Goal: Task Accomplishment & Management: Use online tool/utility

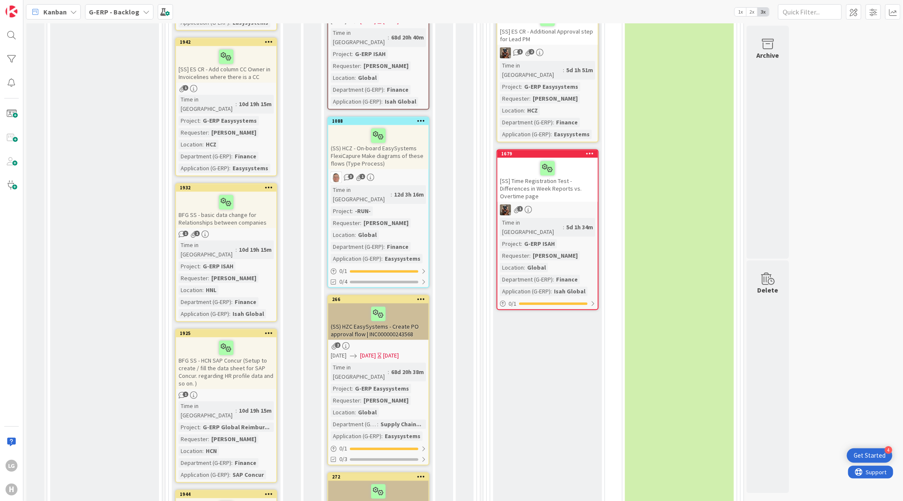
scroll to position [1246, 0]
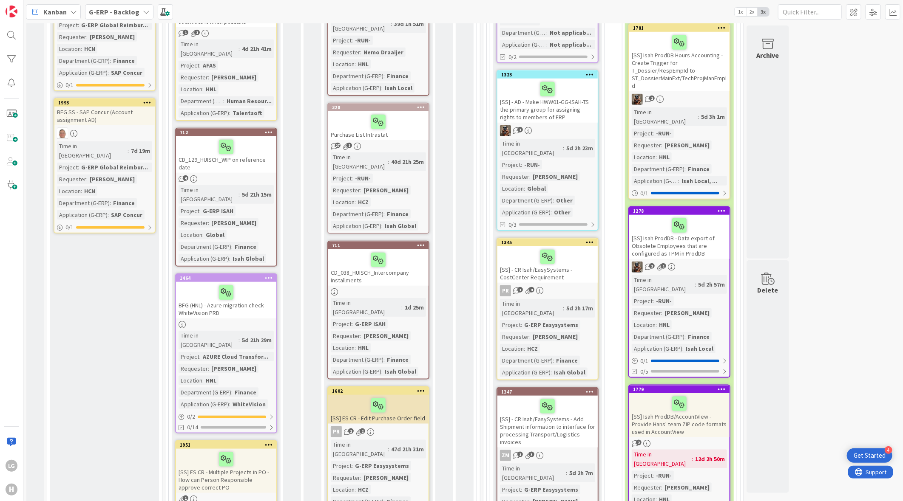
scroll to position [417, 0]
click at [219, 139] on div "CD_129_HUISCH_WIP on reference date" at bounding box center [226, 155] width 100 height 37
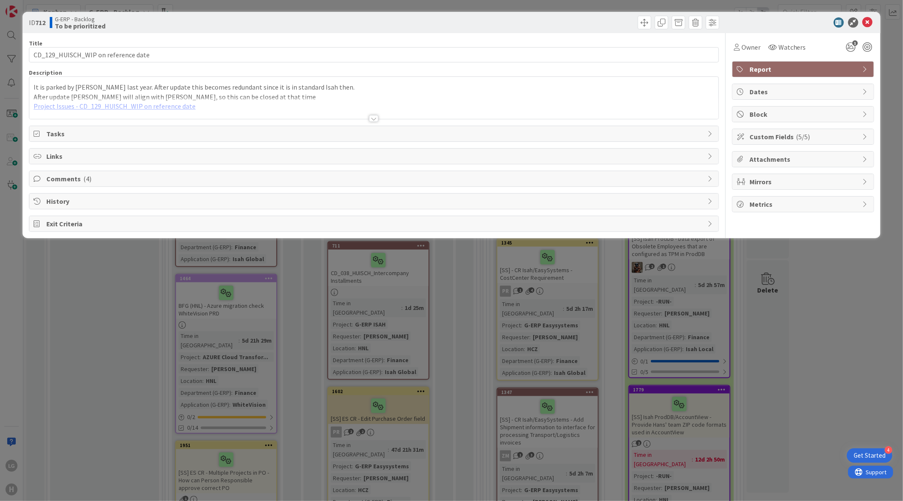
click at [123, 105] on div at bounding box center [373, 108] width 689 height 22
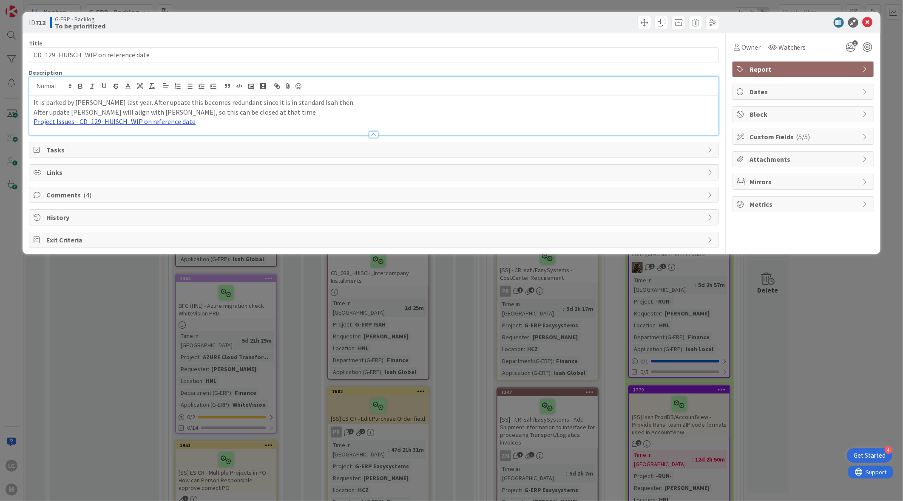
click at [134, 121] on link "Project Issues - CD_129_HUISCH_WIP on reference date" at bounding box center [115, 121] width 162 height 8
click at [113, 137] on link "[URL][DOMAIN_NAME]" at bounding box center [90, 138] width 58 height 11
click at [226, 130] on div at bounding box center [373, 130] width 689 height 9
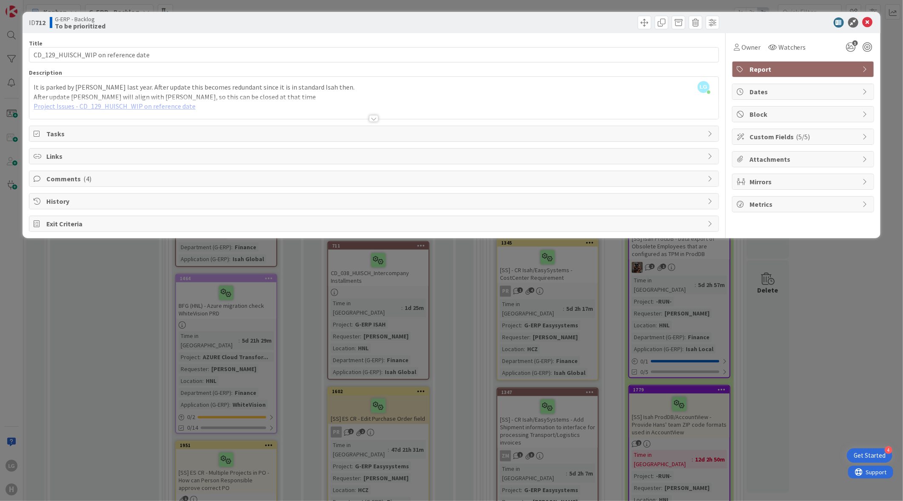
click at [312, 113] on div at bounding box center [373, 108] width 689 height 22
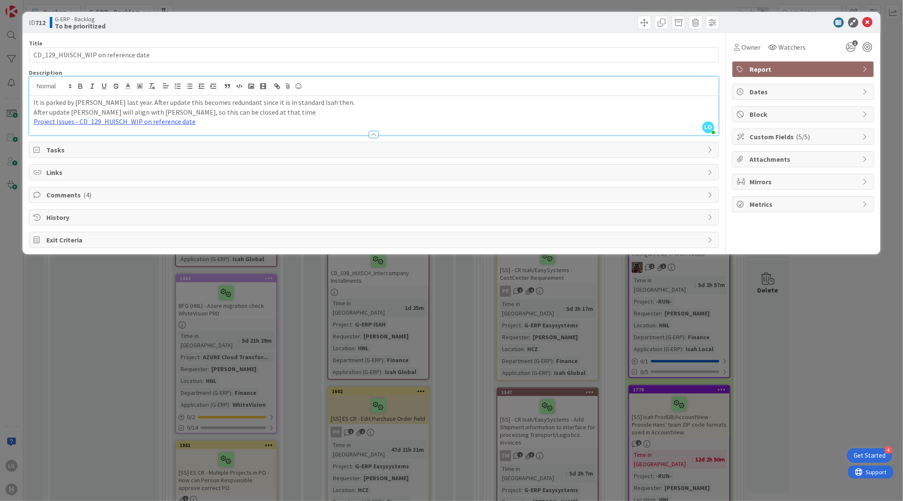
click at [280, 358] on div "ID 712 G-ERP - Backlog To be prioritized Title 35 / 128 CD_129_HUISCH_WIP on re…" at bounding box center [451, 250] width 903 height 501
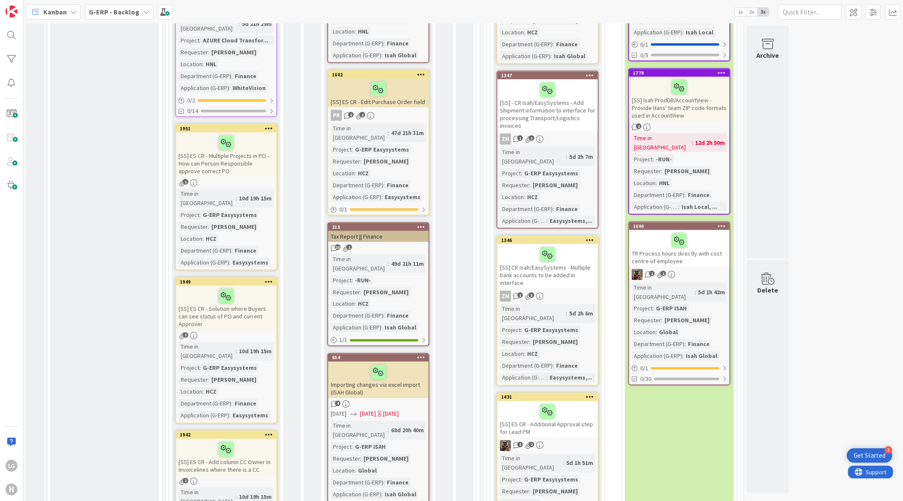
scroll to position [849, 0]
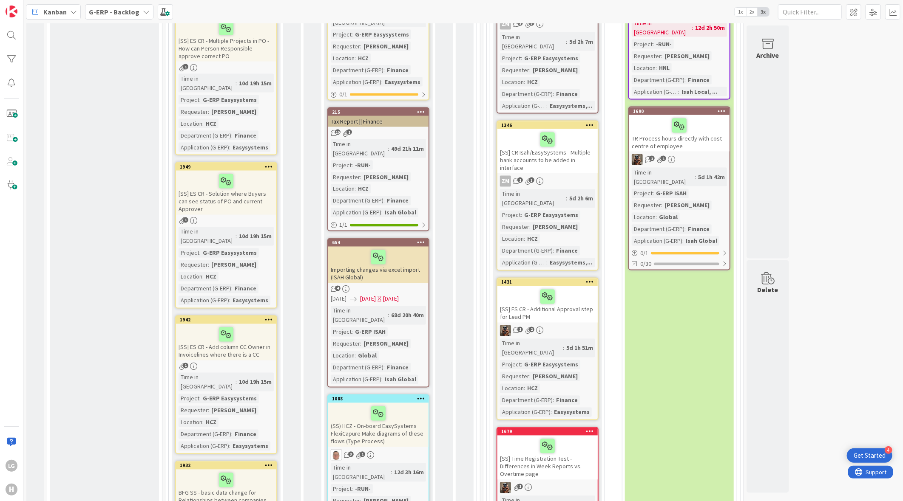
click at [359, 139] on div "Time in [GEOGRAPHIC_DATA]" at bounding box center [359, 148] width 57 height 19
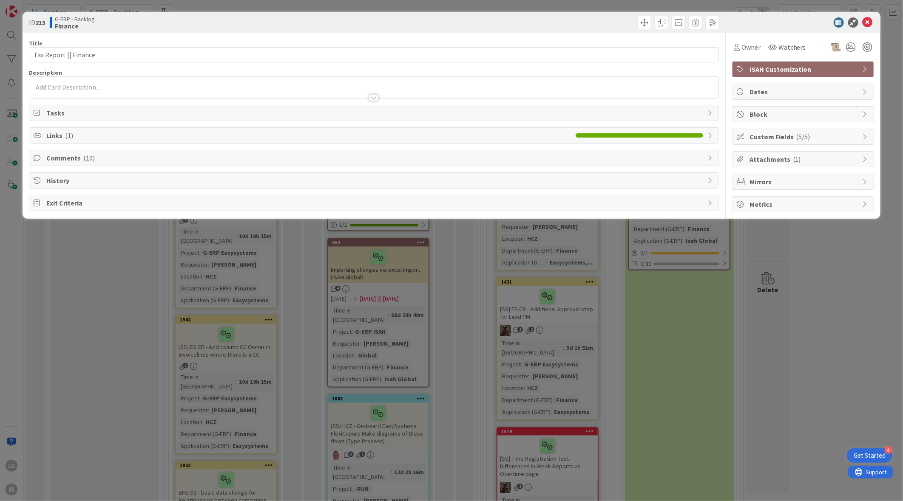
click at [98, 137] on span "Links ( 1 )" at bounding box center [308, 135] width 525 height 10
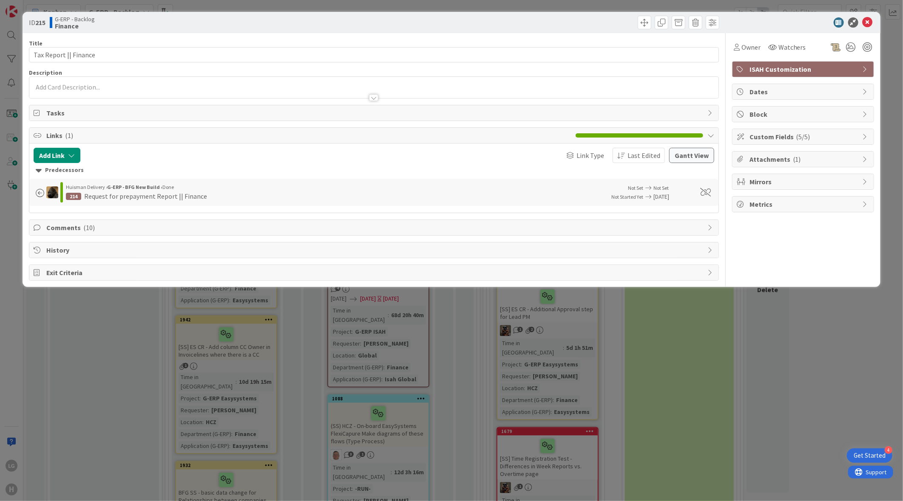
click at [103, 231] on span "Comments ( 10 )" at bounding box center [374, 228] width 657 height 10
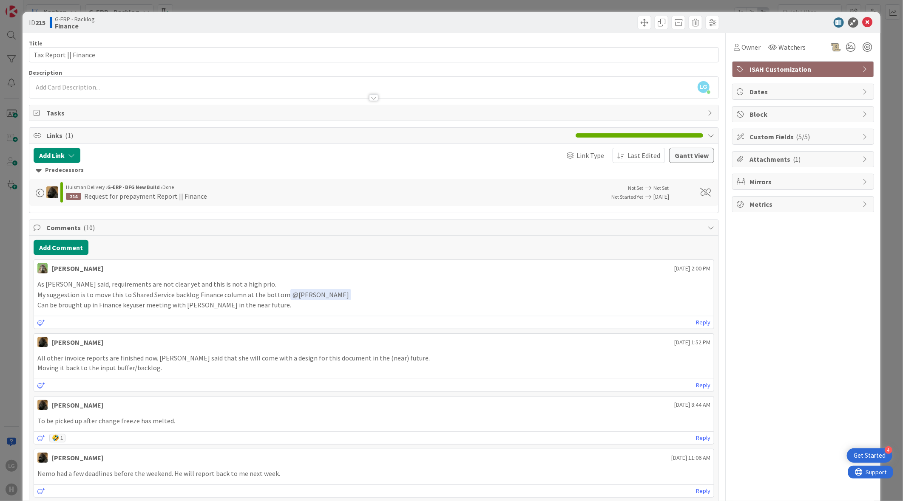
click at [169, 113] on span "Tasks" at bounding box center [374, 113] width 657 height 10
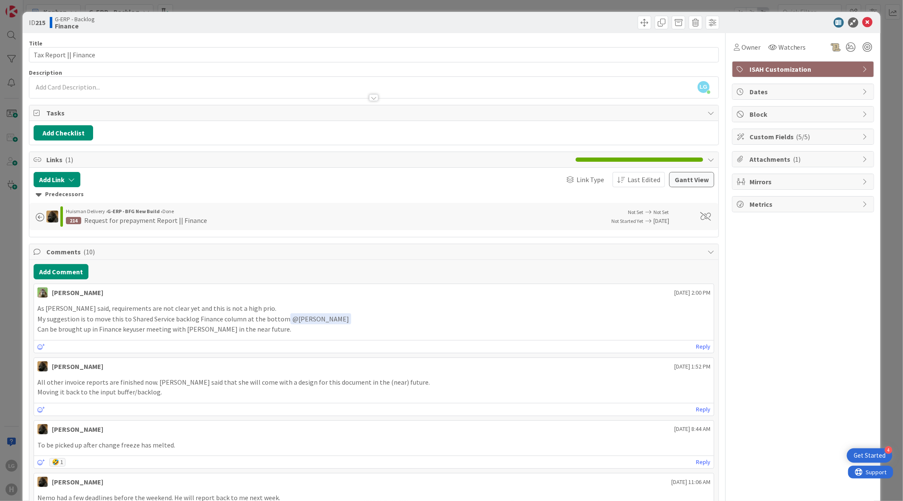
click at [169, 113] on span "Tasks" at bounding box center [374, 113] width 657 height 10
